Goal: Find contact information: Find contact information

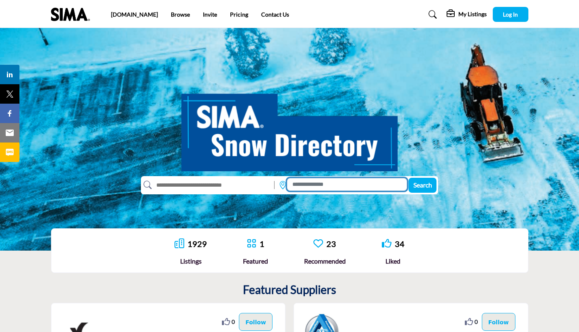
click at [344, 186] on input at bounding box center [347, 184] width 120 height 13
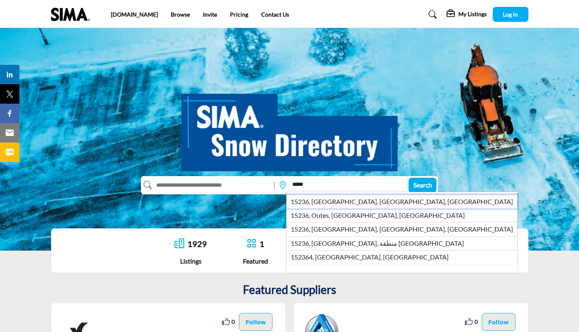
click at [359, 199] on li "15236, Pittsburgh, PA, USA" at bounding box center [401, 202] width 231 height 14
type input "**********"
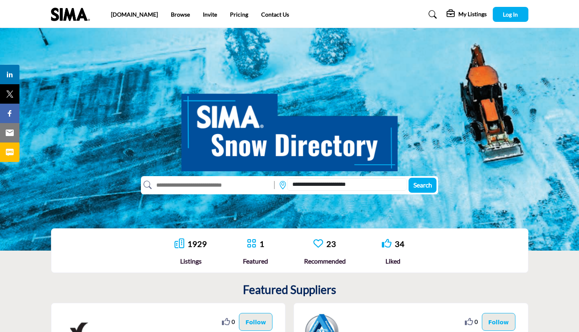
click at [423, 185] on span "Search" at bounding box center [423, 185] width 19 height 8
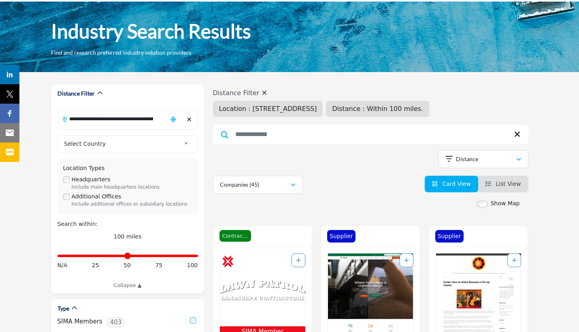
scroll to position [45, 0]
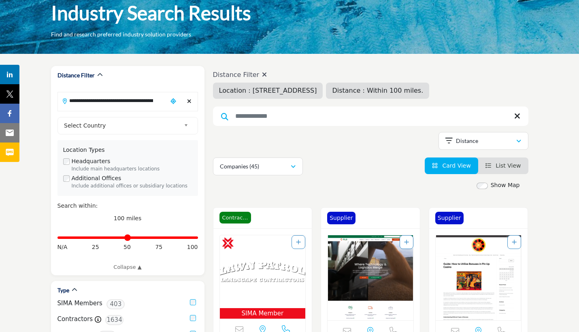
click at [519, 165] on span "List View" at bounding box center [508, 165] width 25 height 6
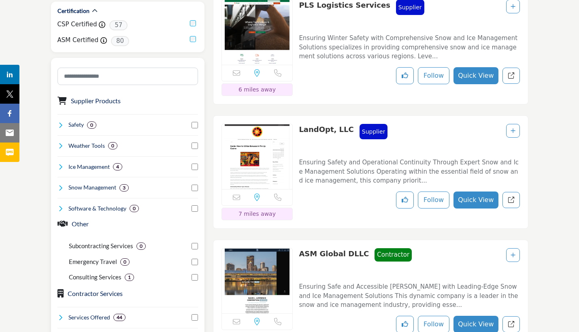
scroll to position [272, 0]
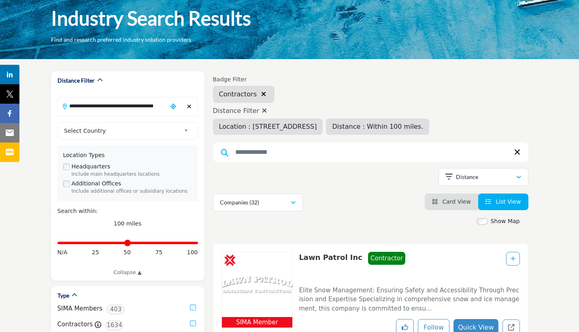
scroll to position [123, 0]
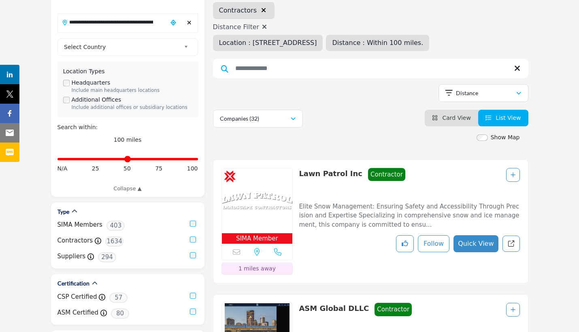
click at [434, 214] on p "Elite Snow Management: Ensuring Safety and Accessibility Through Precision and …" at bounding box center [409, 216] width 221 height 28
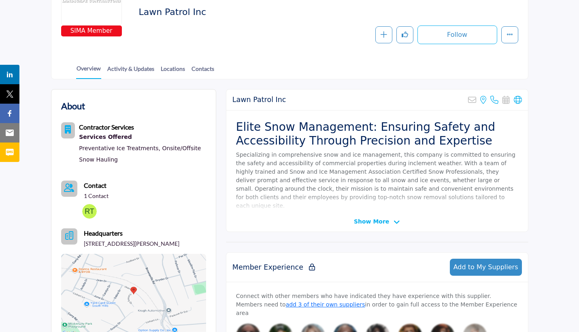
scroll to position [134, 0]
click at [211, 70] on link "Contacts" at bounding box center [202, 71] width 23 height 14
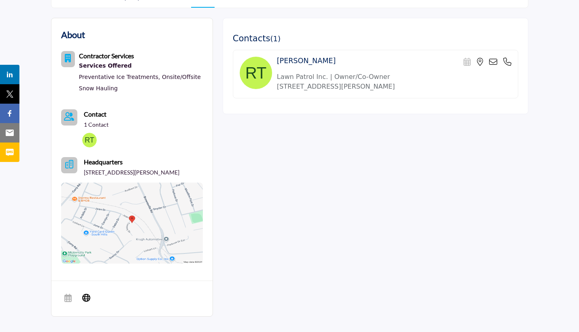
scroll to position [144, 0]
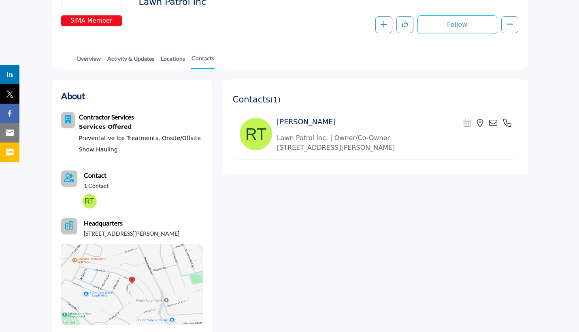
click at [493, 123] on icon at bounding box center [493, 123] width 8 height 8
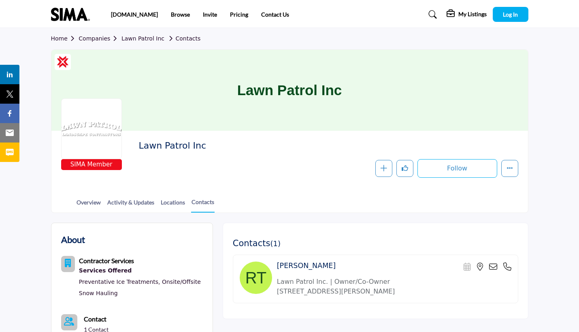
scroll to position [103, 0]
